Goal: Navigation & Orientation: Find specific page/section

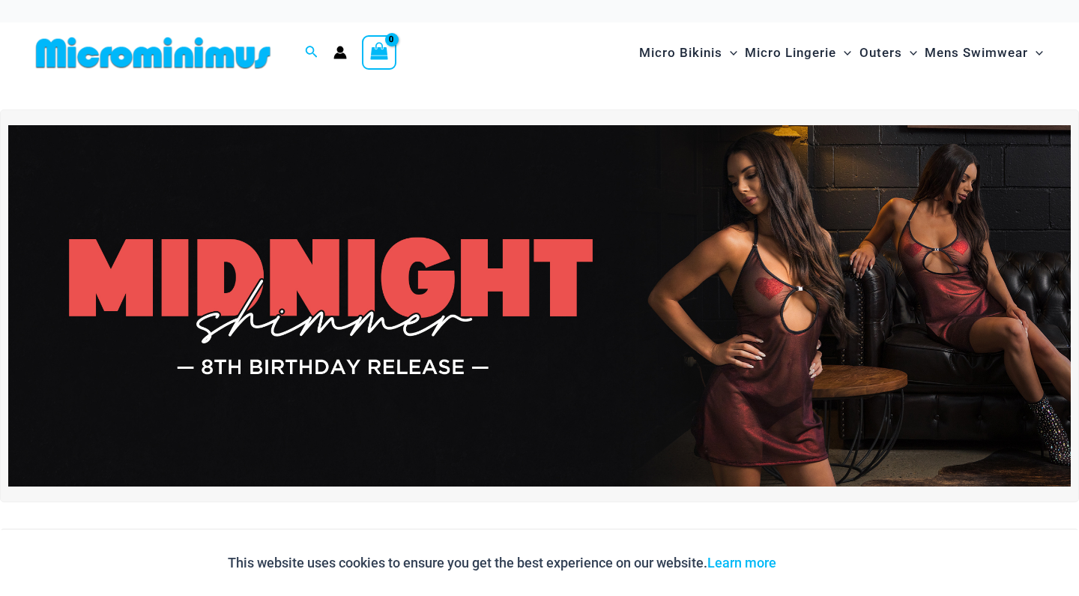
click at [789, 345] on img at bounding box center [539, 305] width 1063 height 361
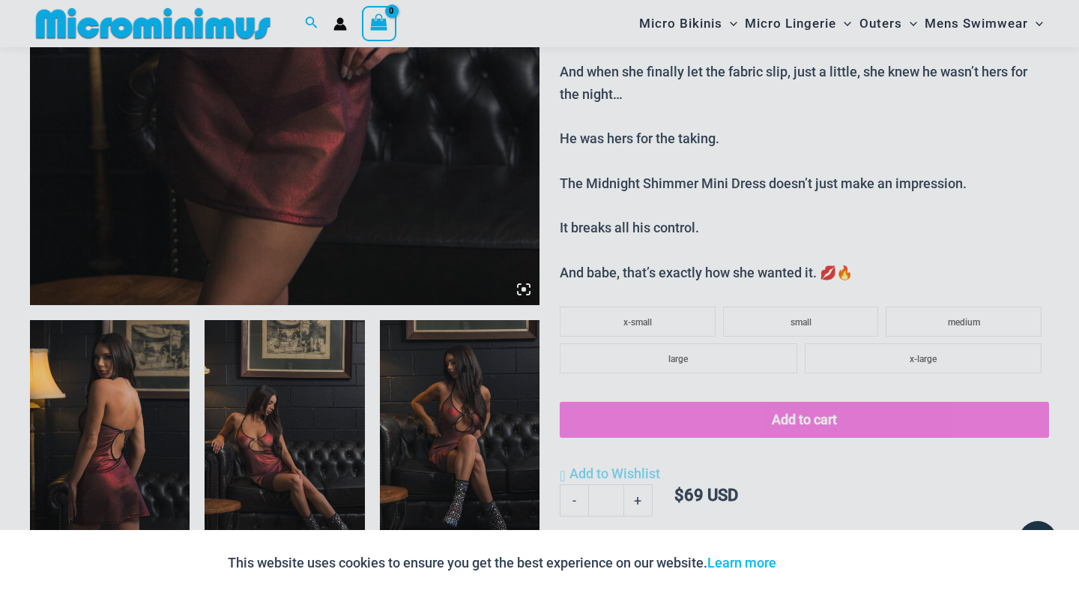
scroll to position [611, 0]
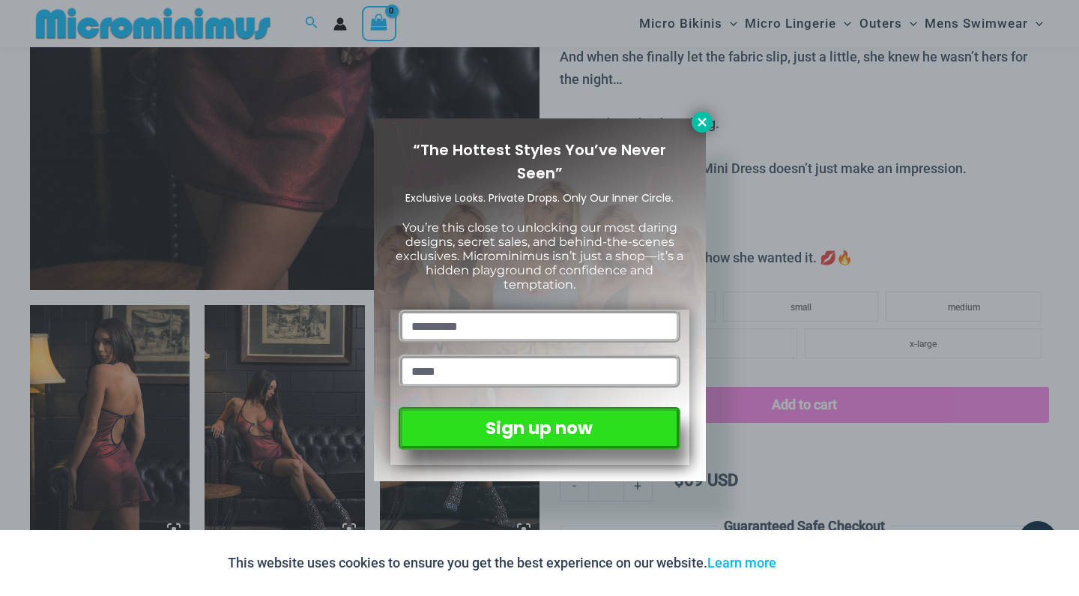
click at [702, 116] on icon at bounding box center [701, 121] width 13 height 13
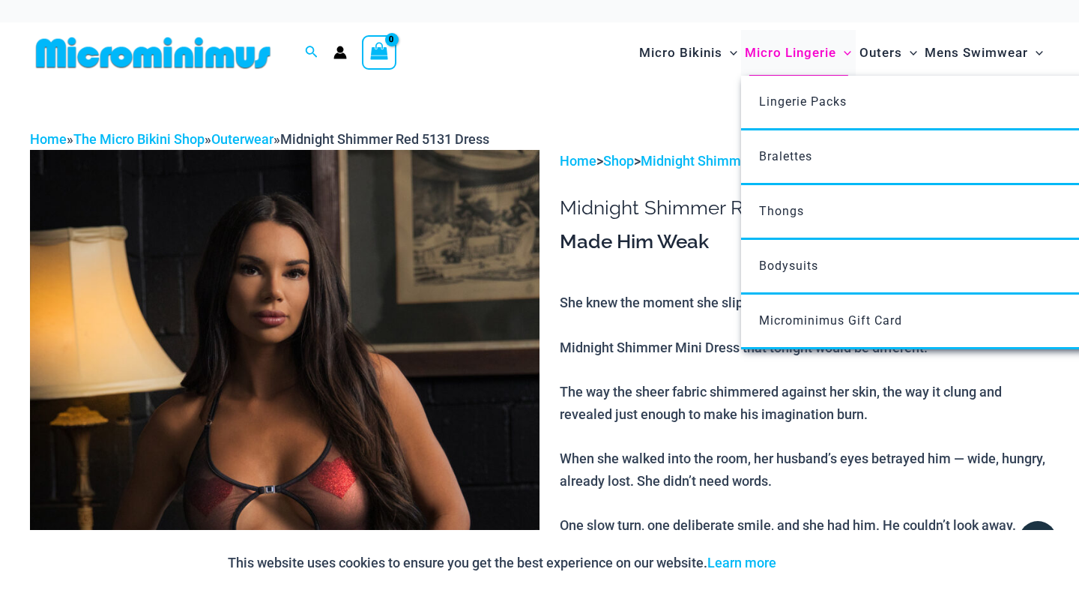
scroll to position [0, 0]
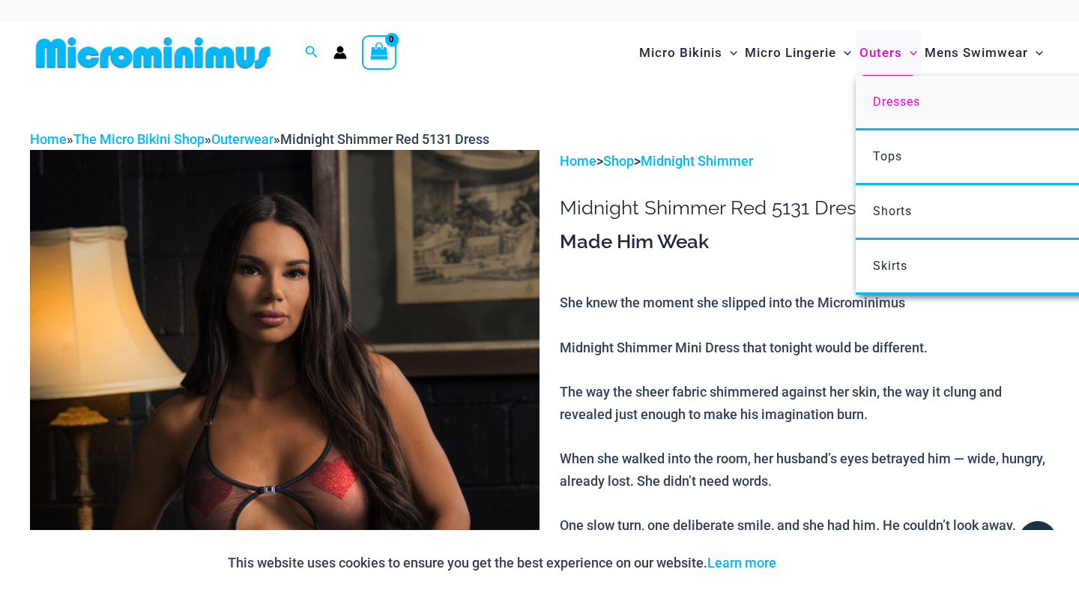
click at [891, 111] on link "Dresses" at bounding box center [1079, 103] width 446 height 55
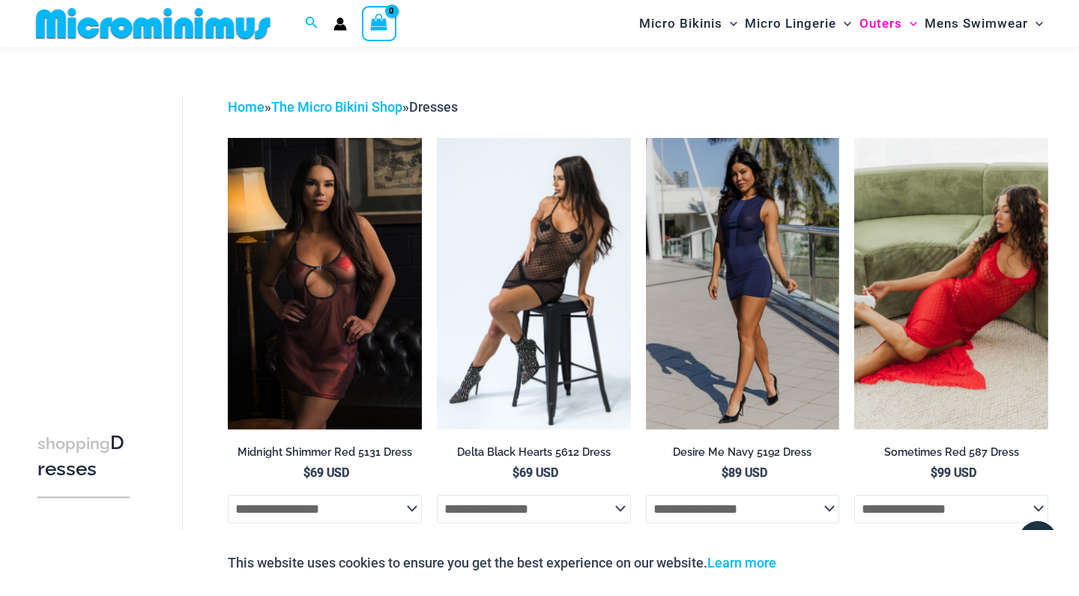
scroll to position [27, 0]
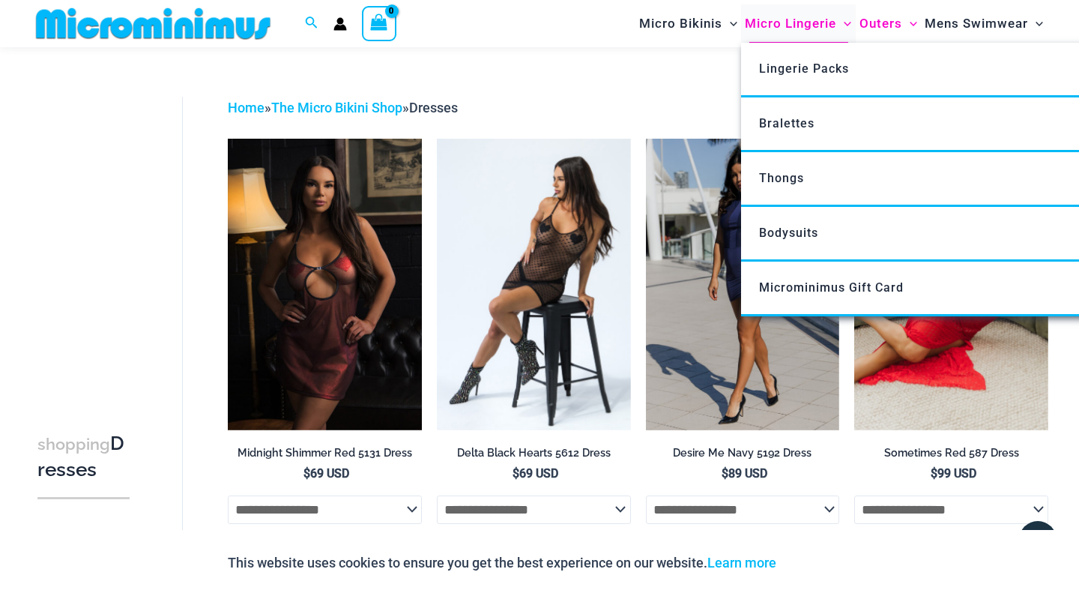
click at [805, 26] on span "Micro Lingerie" at bounding box center [790, 23] width 91 height 38
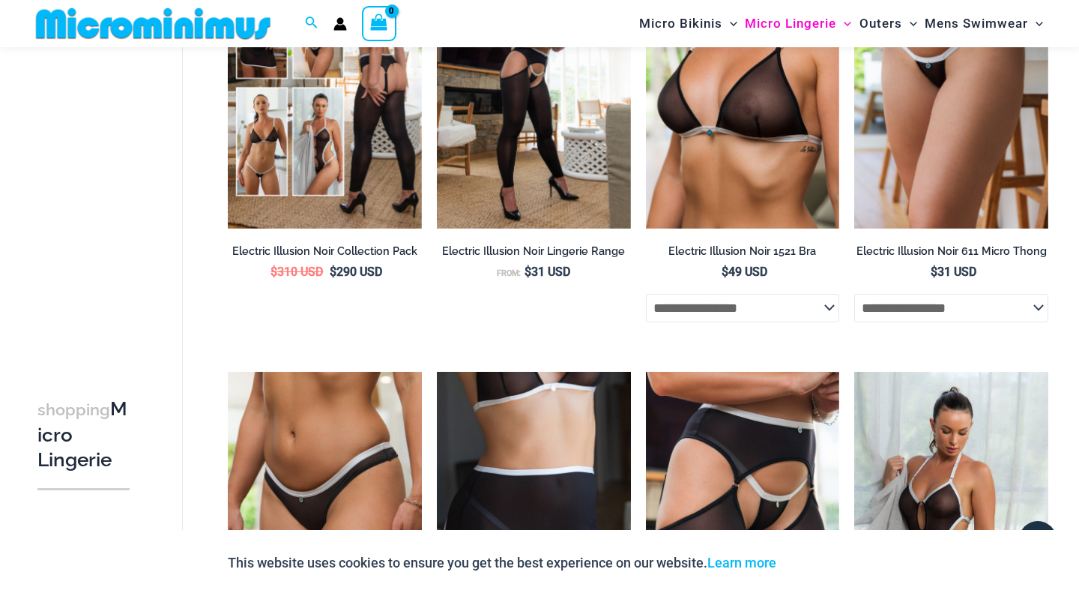
scroll to position [2439, 0]
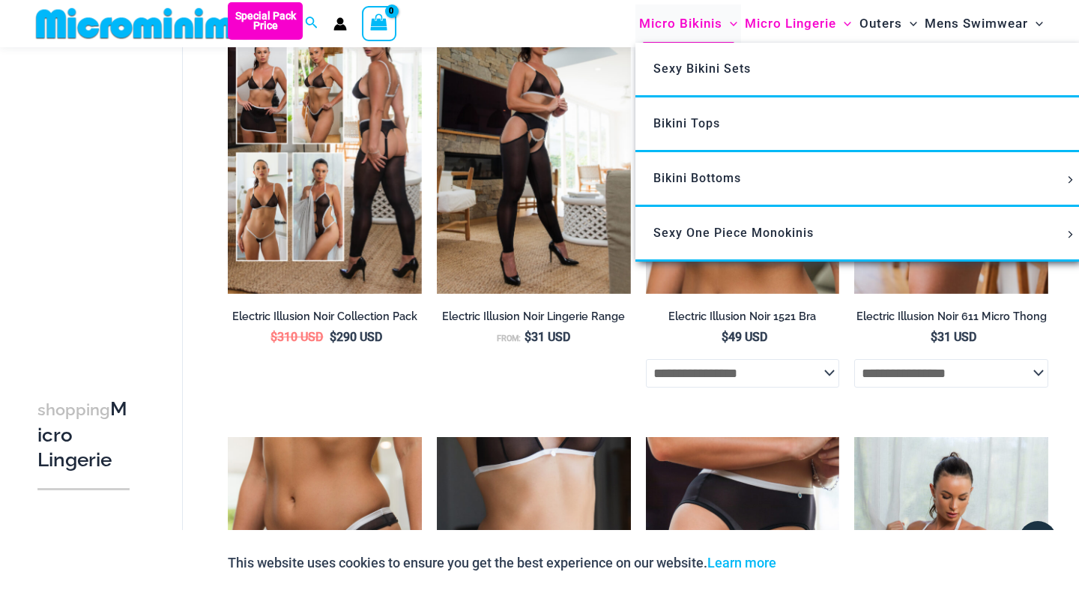
click at [701, 30] on span "Micro Bikinis" at bounding box center [680, 23] width 83 height 38
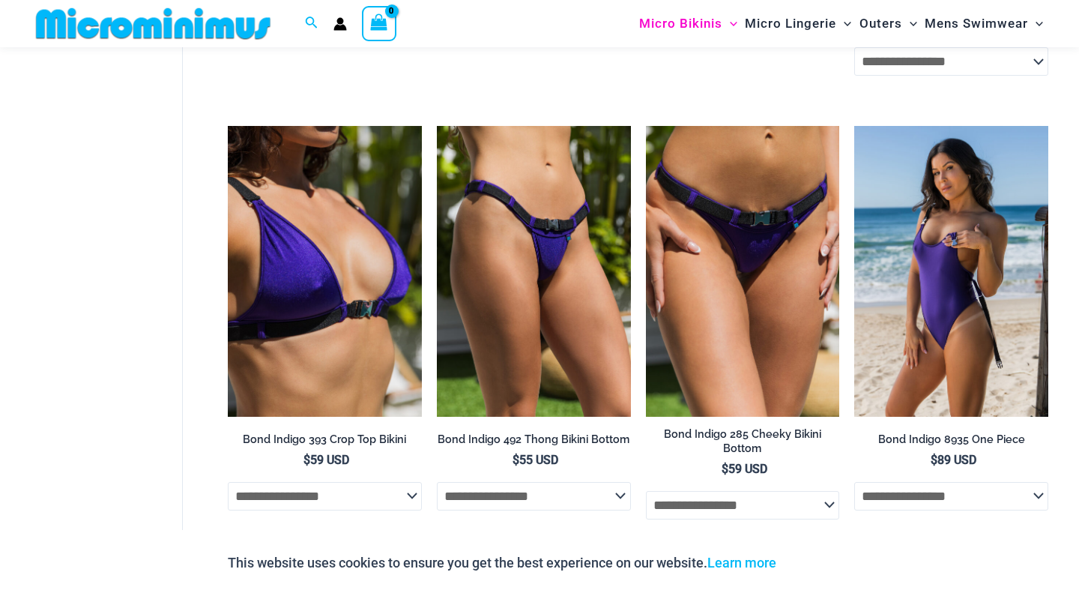
scroll to position [847, 0]
